Goal: Information Seeking & Learning: Learn about a topic

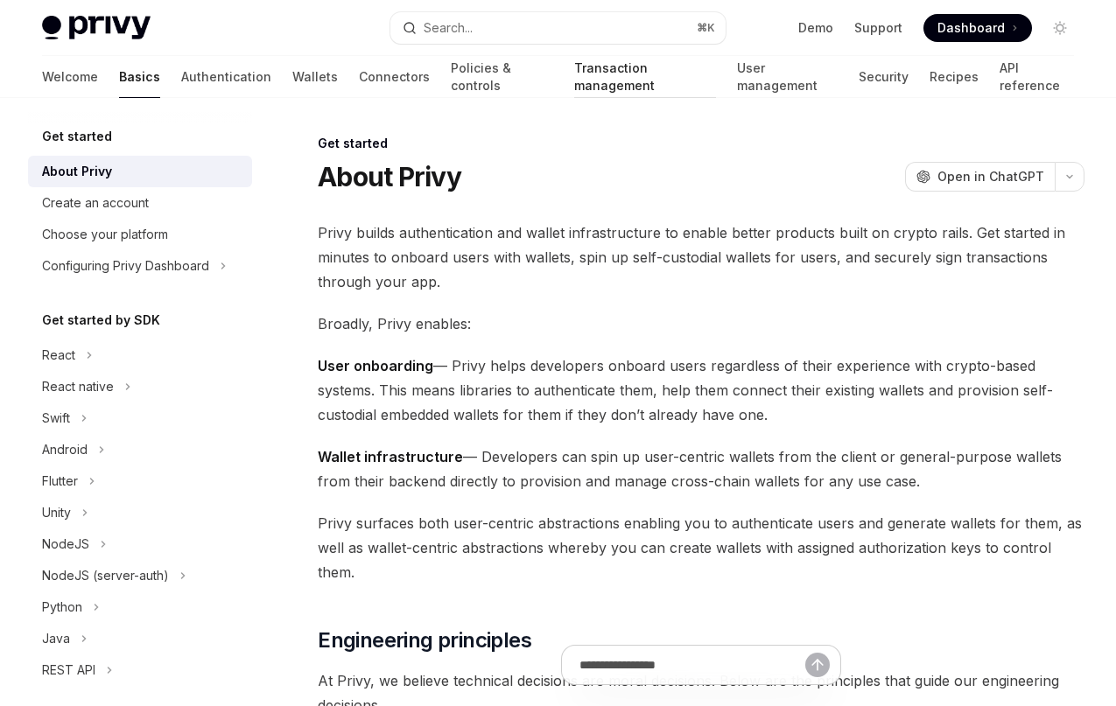
click at [583, 76] on link "Transaction management" at bounding box center [645, 77] width 142 height 42
type textarea "*"
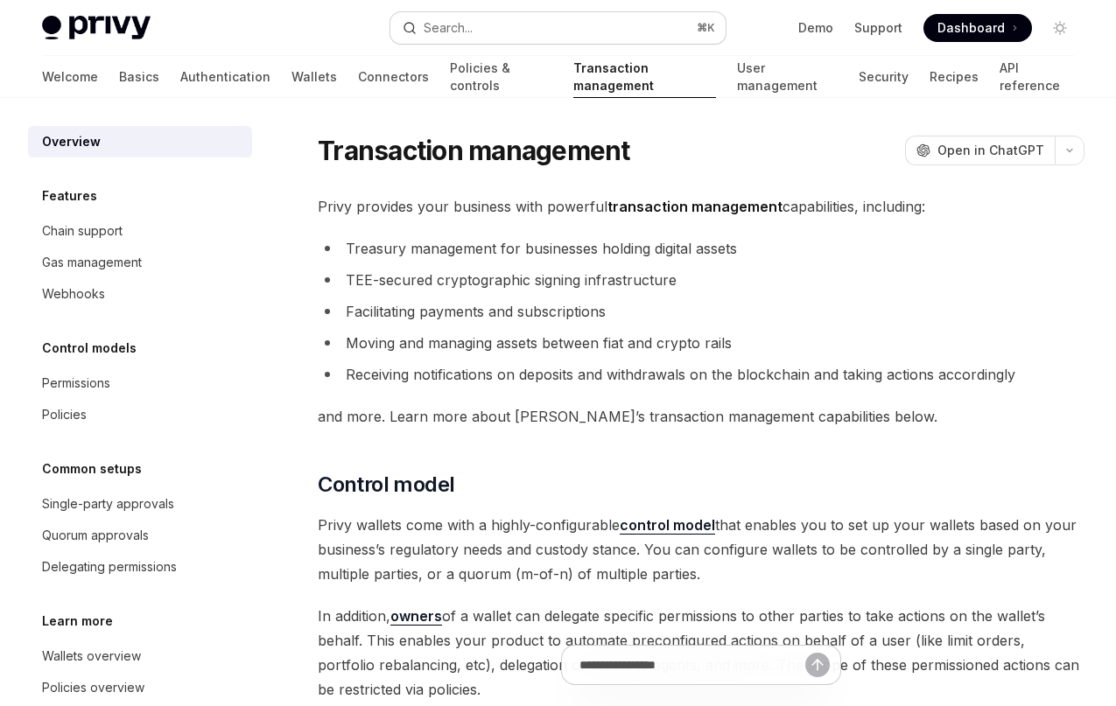
click at [554, 25] on button "Search... ⌘ K" at bounding box center [557, 28] width 334 height 32
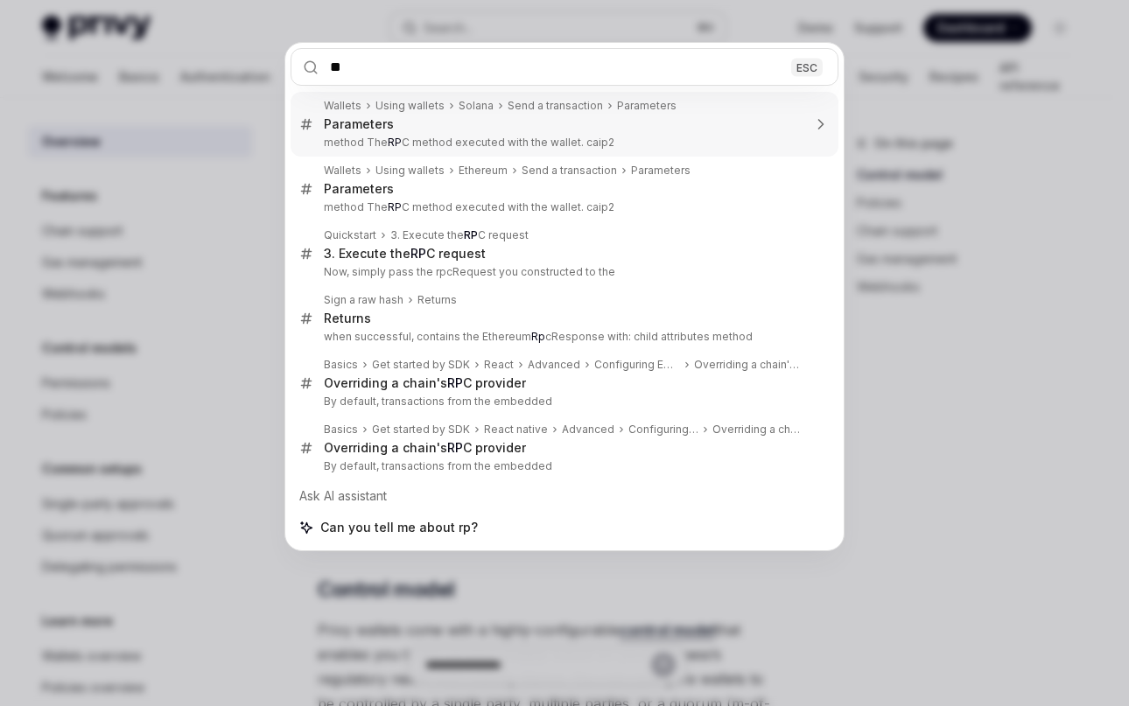
type input "***"
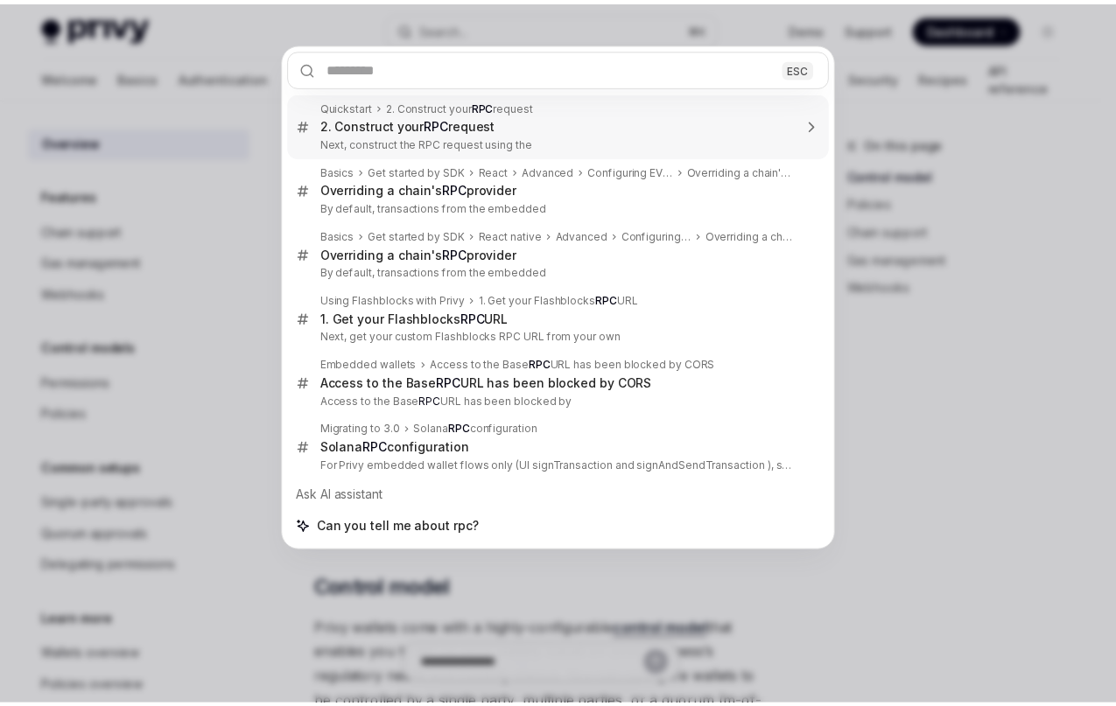
scroll to position [3365, 0]
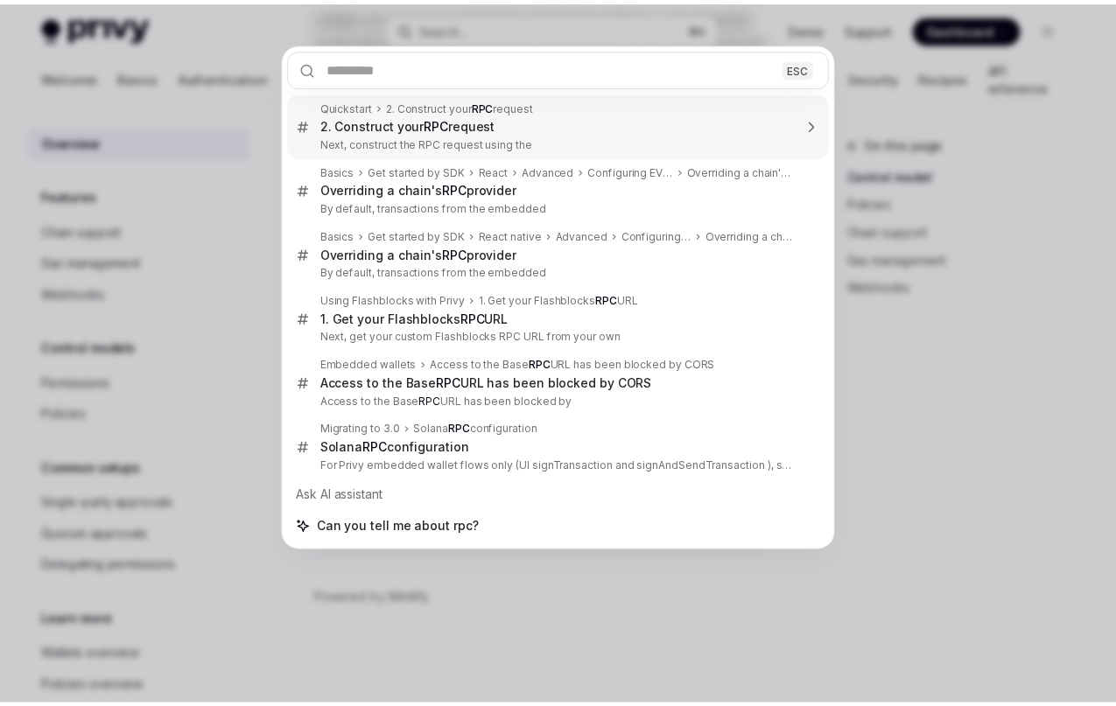
type textarea "*"
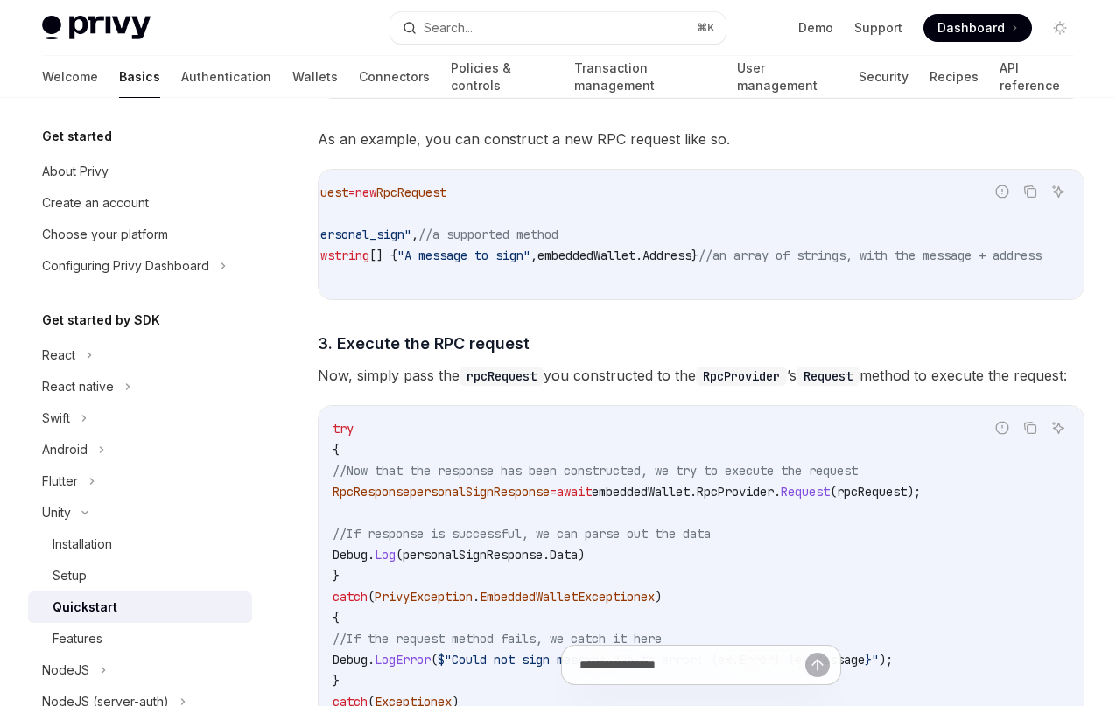
scroll to position [0, 0]
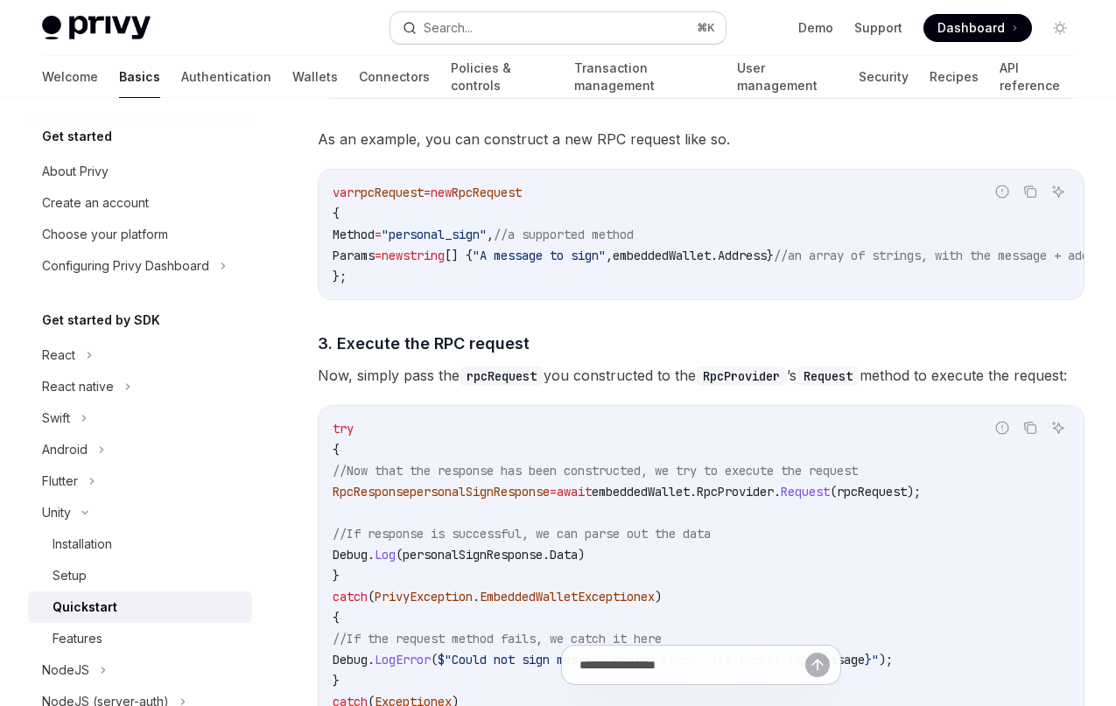
click at [490, 39] on button "Search... ⌘ K" at bounding box center [557, 28] width 334 height 32
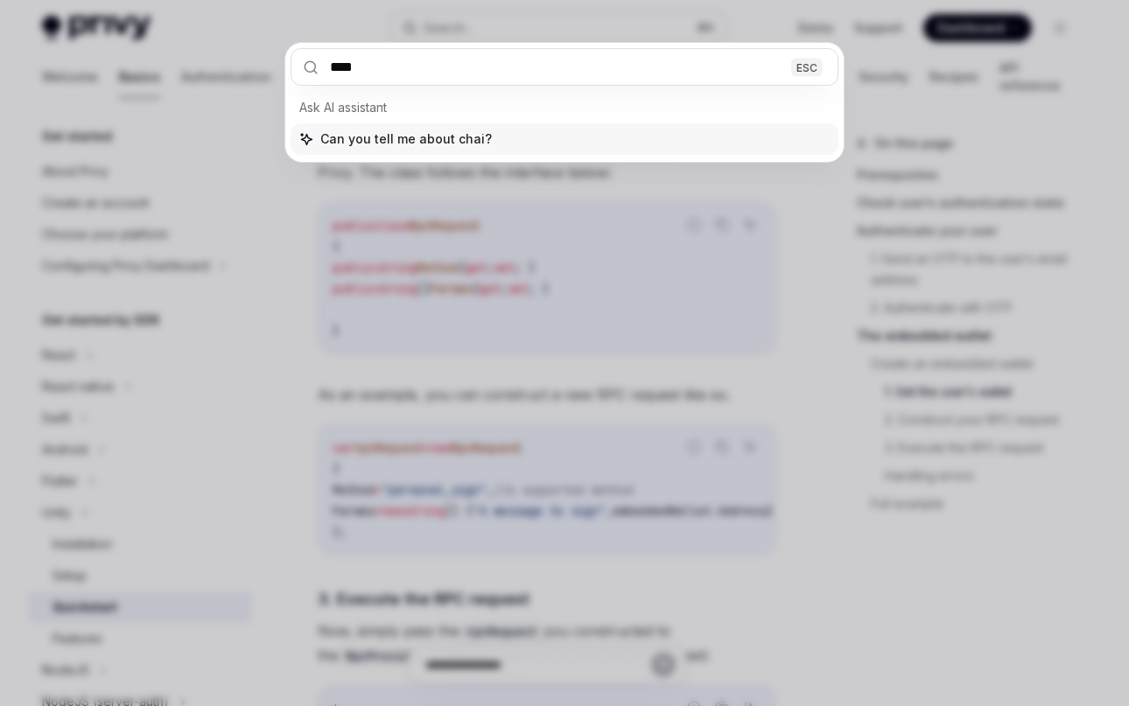
type input "*****"
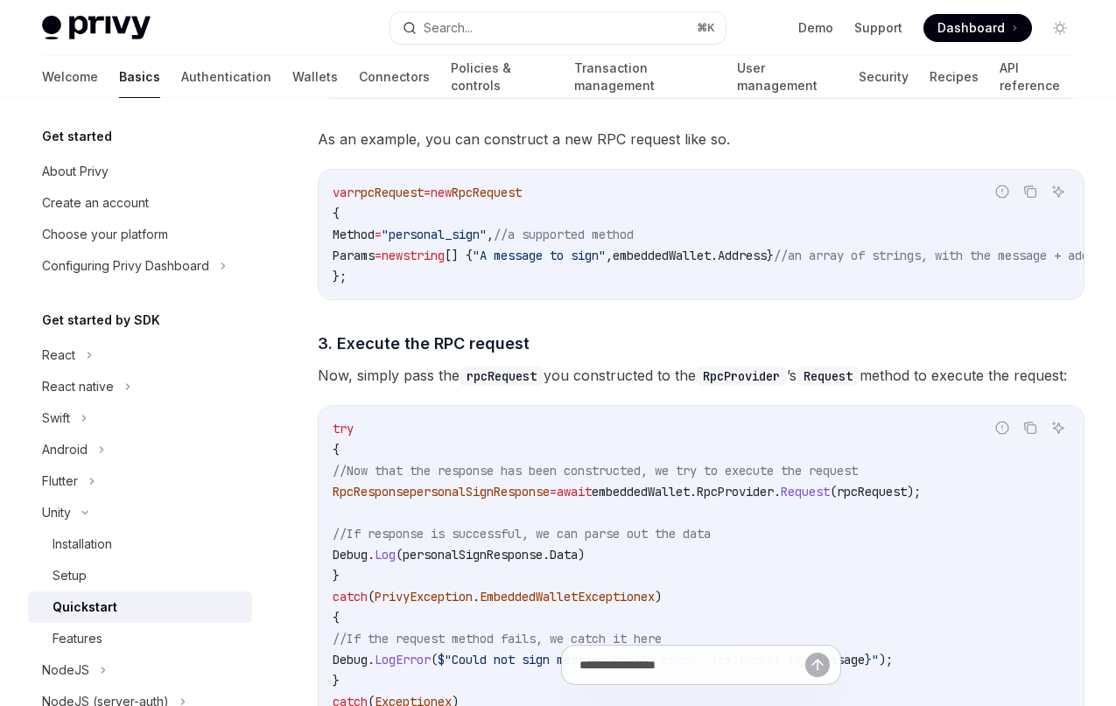
type textarea "*"
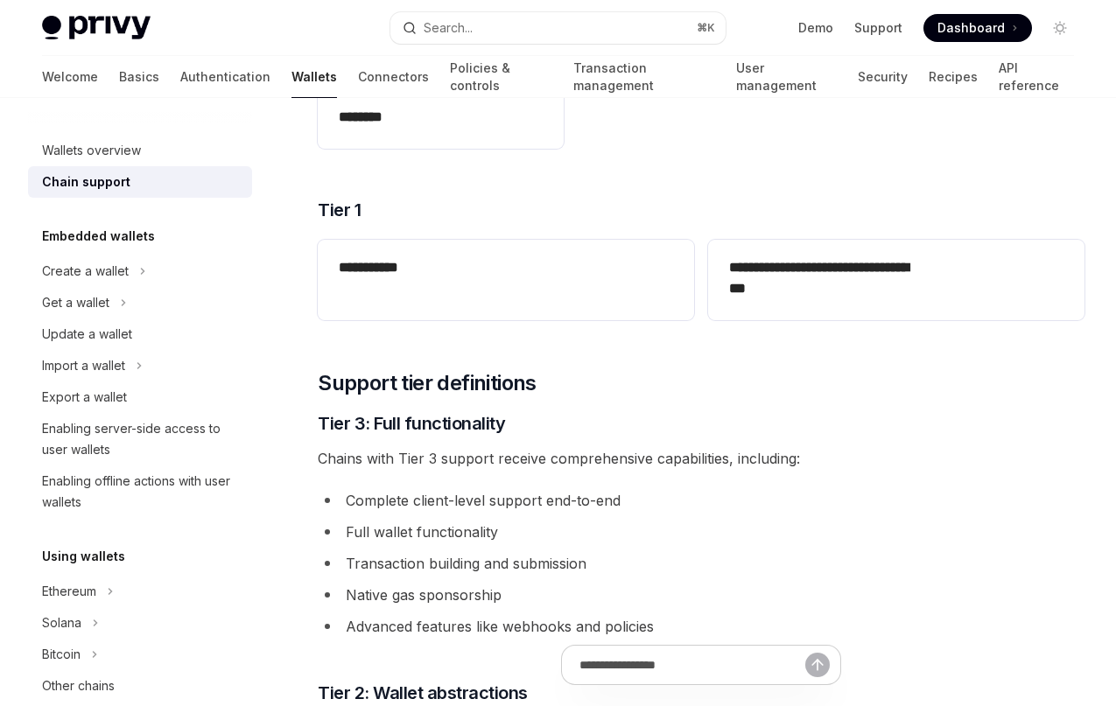
scroll to position [727, 0]
